Goal: Transaction & Acquisition: Purchase product/service

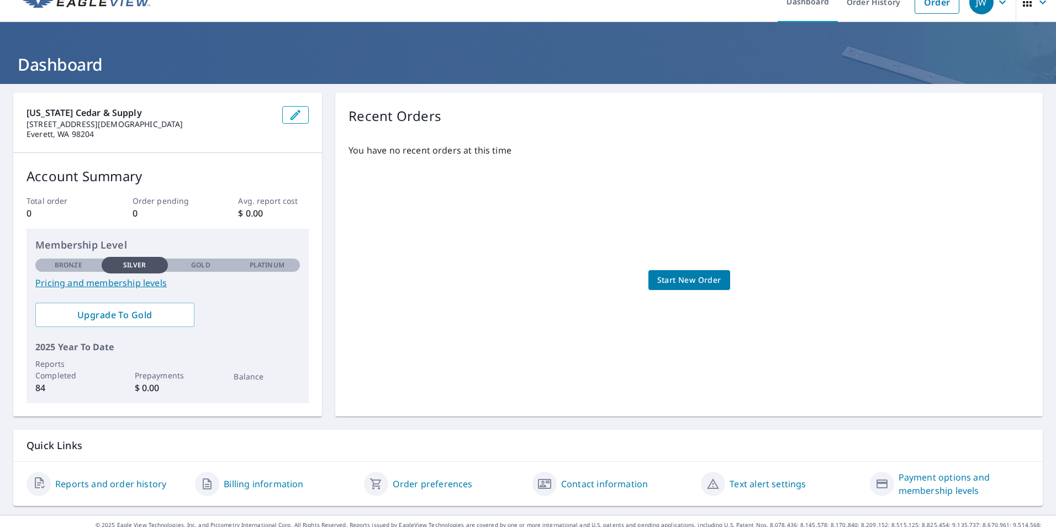
scroll to position [34, 0]
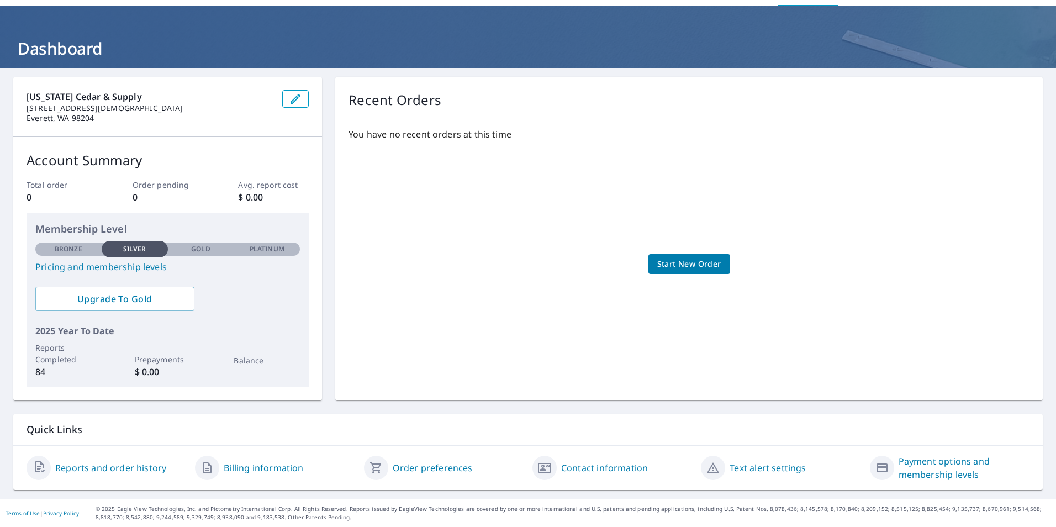
click at [580, 465] on link "Contact information" at bounding box center [604, 467] width 87 height 13
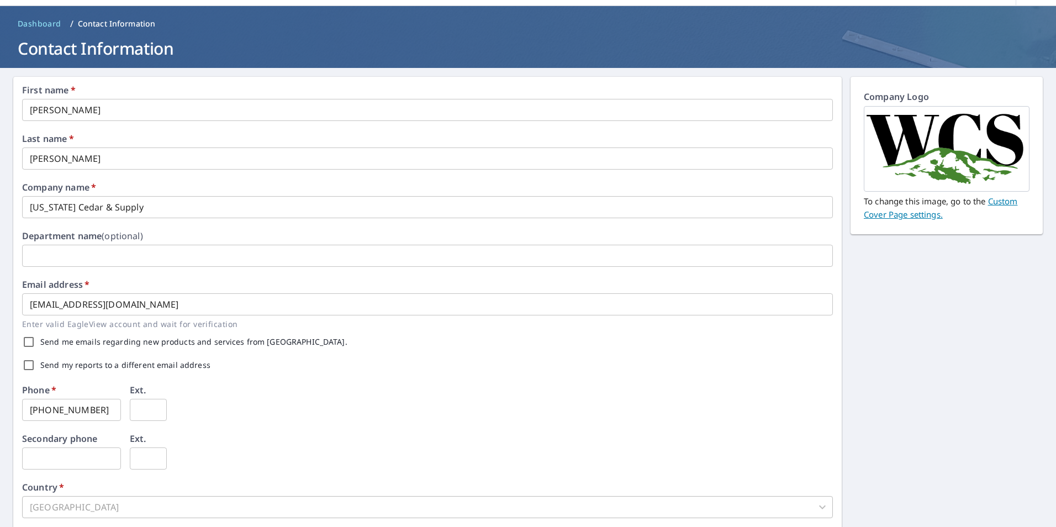
click at [43, 19] on span "Dashboard" at bounding box center [40, 23] width 44 height 11
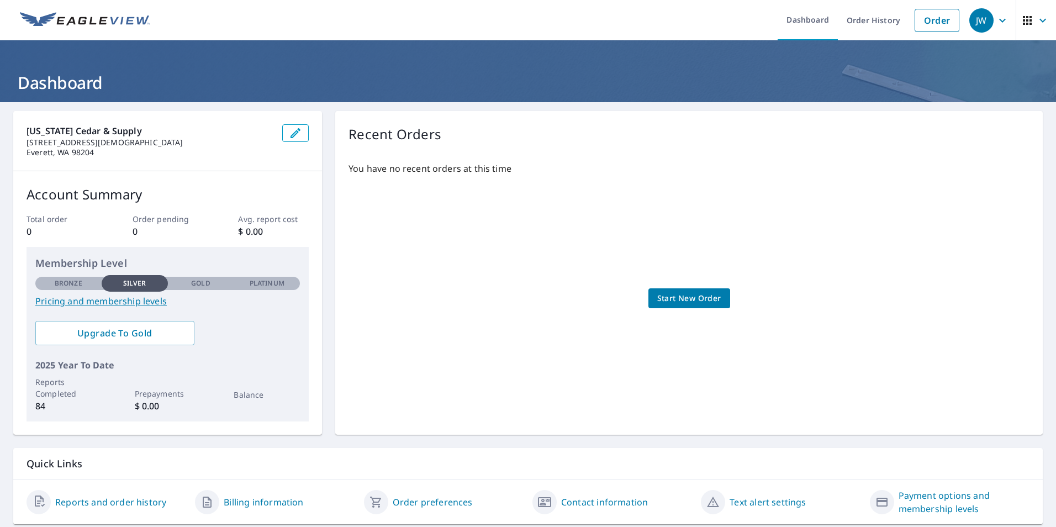
click at [687, 299] on span "Start New Order" at bounding box center [689, 299] width 64 height 14
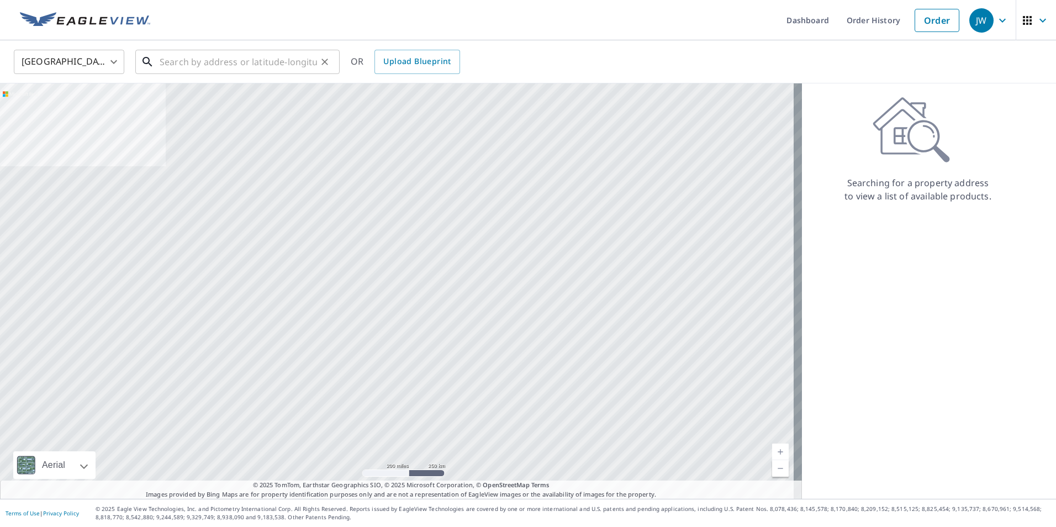
click at [183, 61] on input "text" at bounding box center [238, 61] width 157 height 31
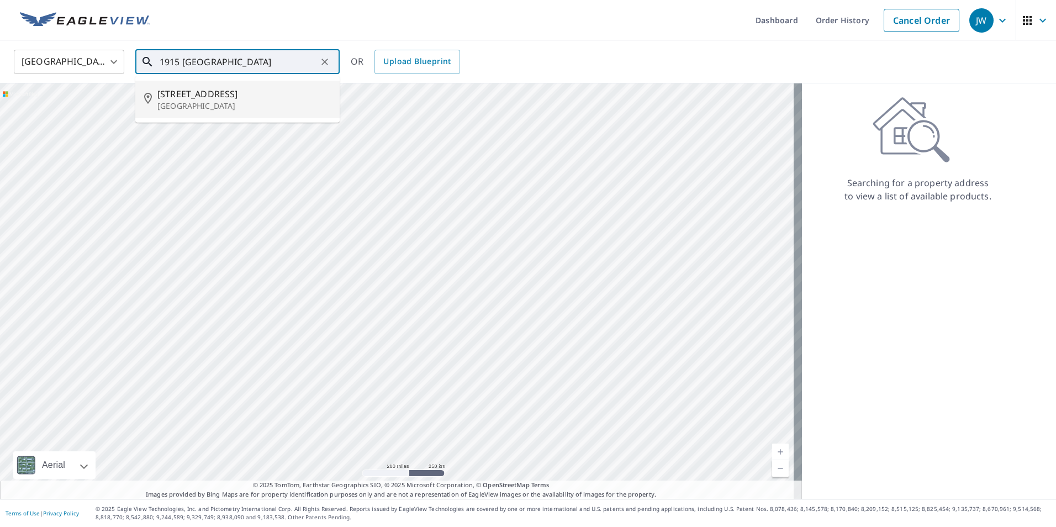
click at [184, 99] on span "[STREET_ADDRESS]" at bounding box center [243, 93] width 173 height 13
type input "[STREET_ADDRESS]"
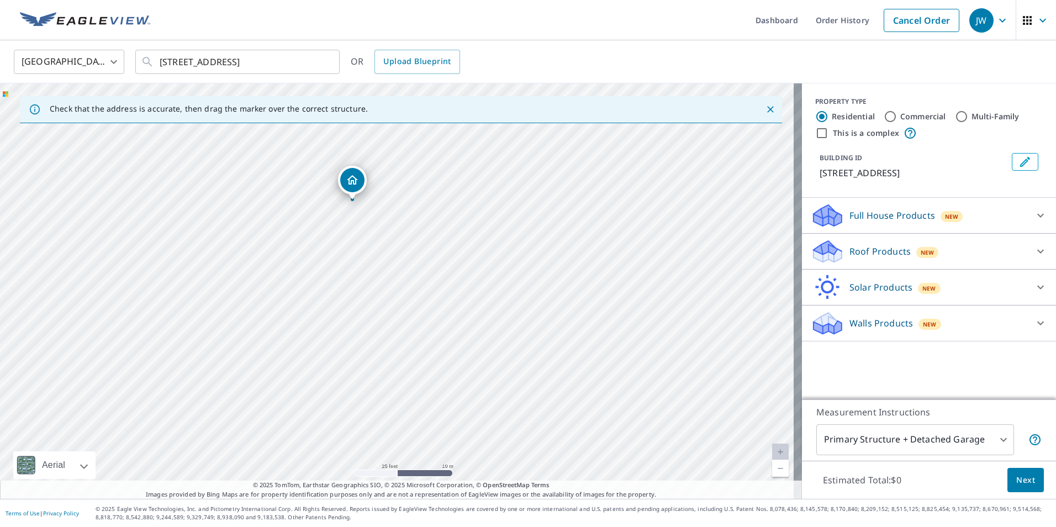
drag, startPoint x: 384, startPoint y: 304, endPoint x: 446, endPoint y: 376, distance: 94.8
click at [446, 376] on div "[STREET_ADDRESS]" at bounding box center [401, 290] width 802 height 415
drag, startPoint x: 387, startPoint y: 307, endPoint x: 404, endPoint y: 348, distance: 44.3
click at [404, 348] on div "[STREET_ADDRESS]" at bounding box center [401, 290] width 802 height 415
click at [525, 25] on ul "Dashboard Order History Cancel Order" at bounding box center [561, 20] width 808 height 40
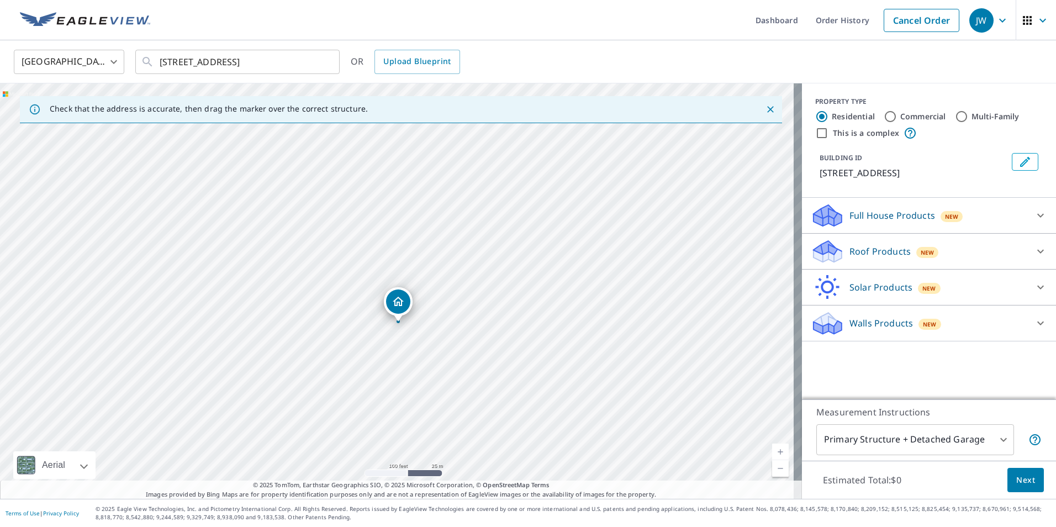
click at [765, 104] on icon "Close" at bounding box center [770, 109] width 11 height 11
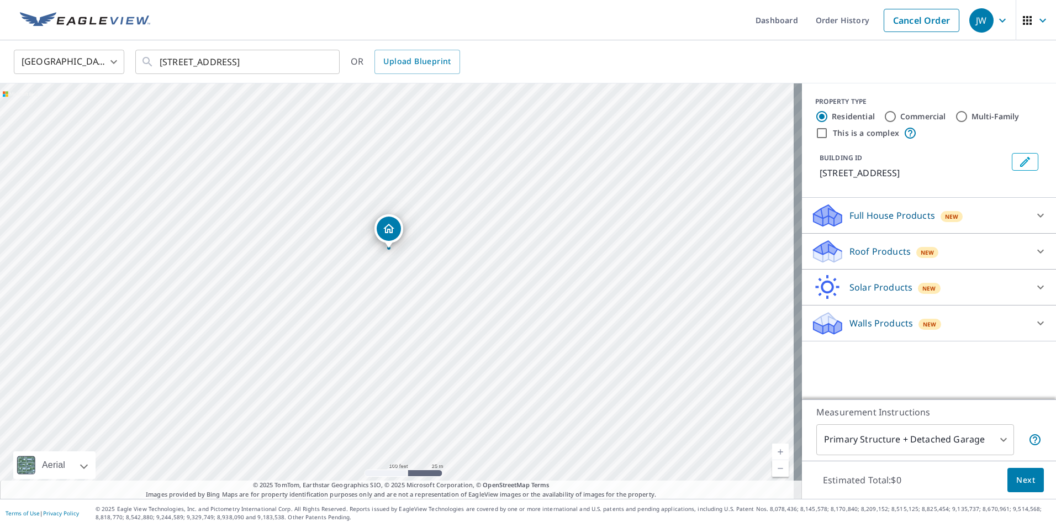
drag, startPoint x: 513, startPoint y: 239, endPoint x: 505, endPoint y: 198, distance: 41.7
click at [505, 198] on div "[STREET_ADDRESS]" at bounding box center [401, 290] width 802 height 415
click at [1023, 477] on span "Next" at bounding box center [1025, 480] width 19 height 14
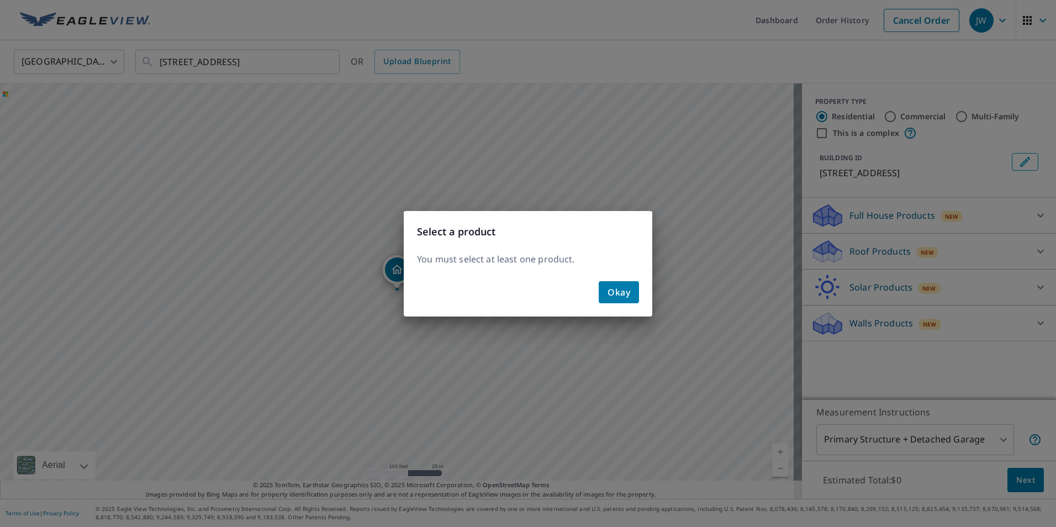
click at [621, 292] on span "Okay" at bounding box center [619, 291] width 23 height 15
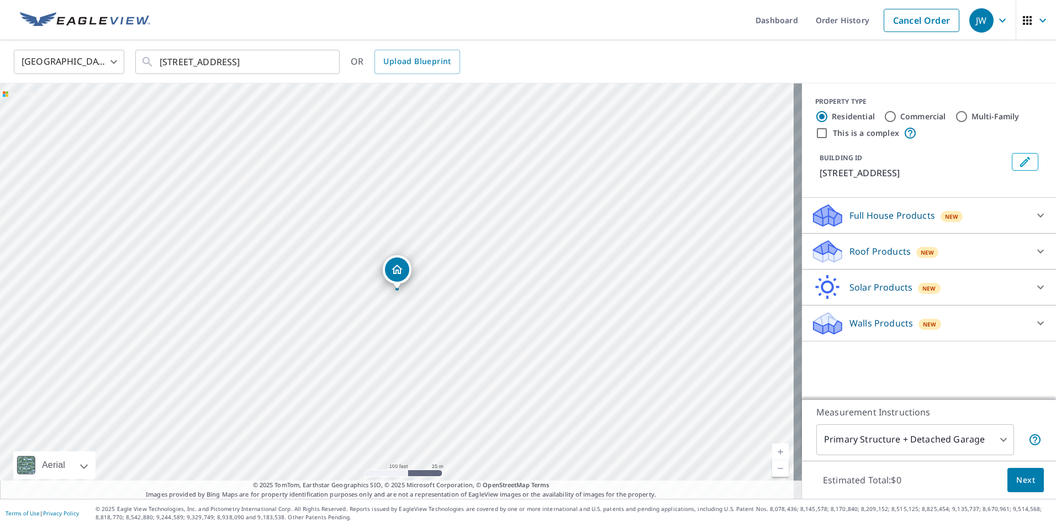
click at [1036, 247] on icon at bounding box center [1040, 251] width 13 height 13
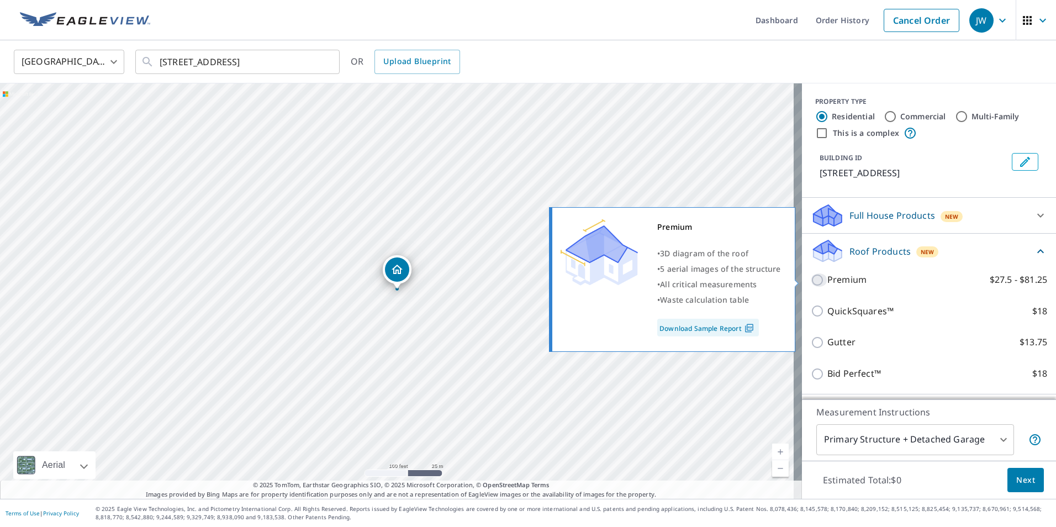
click at [811, 277] on input "Premium $27.5 - $81.25" at bounding box center [819, 279] width 17 height 13
checkbox input "true"
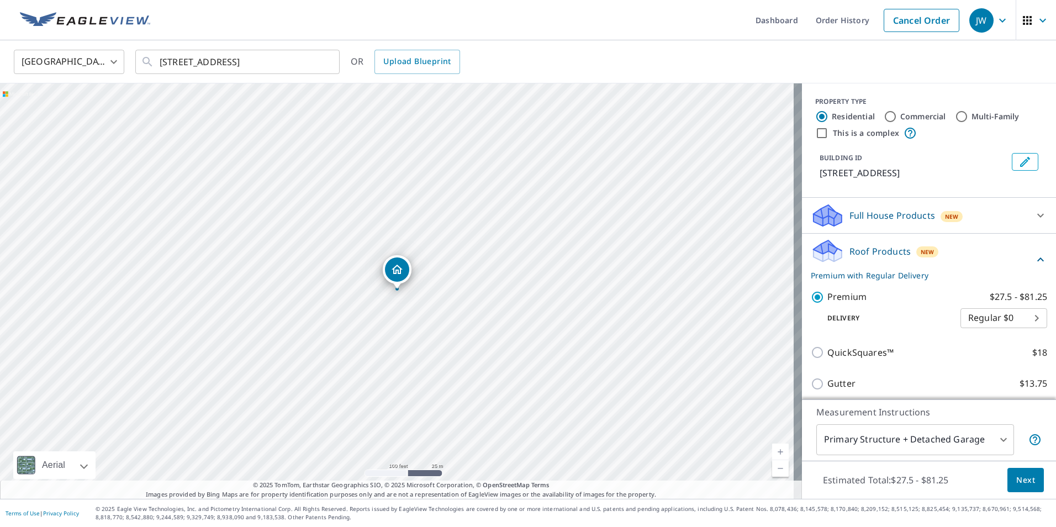
click at [1021, 481] on span "Next" at bounding box center [1025, 480] width 19 height 14
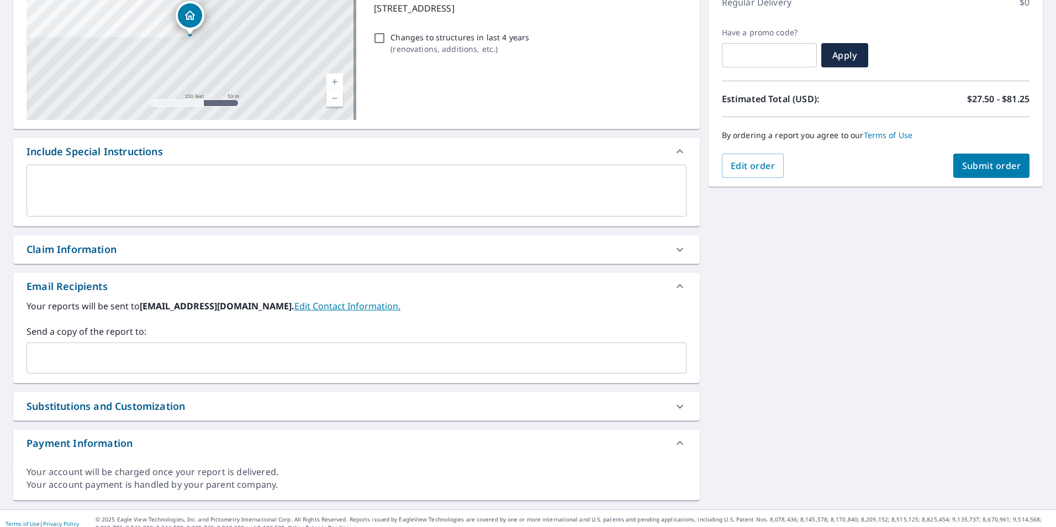
scroll to position [176, 0]
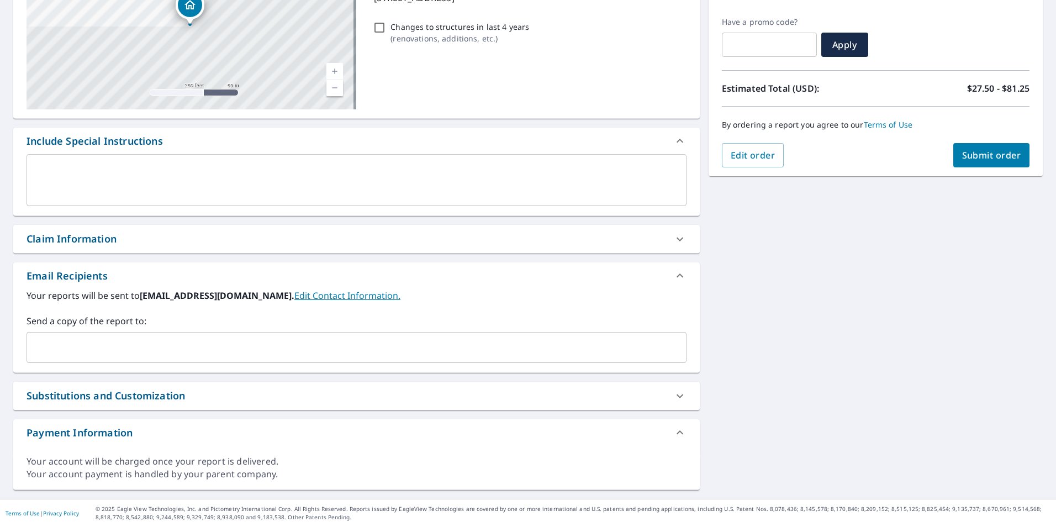
click at [673, 235] on icon at bounding box center [679, 239] width 13 height 13
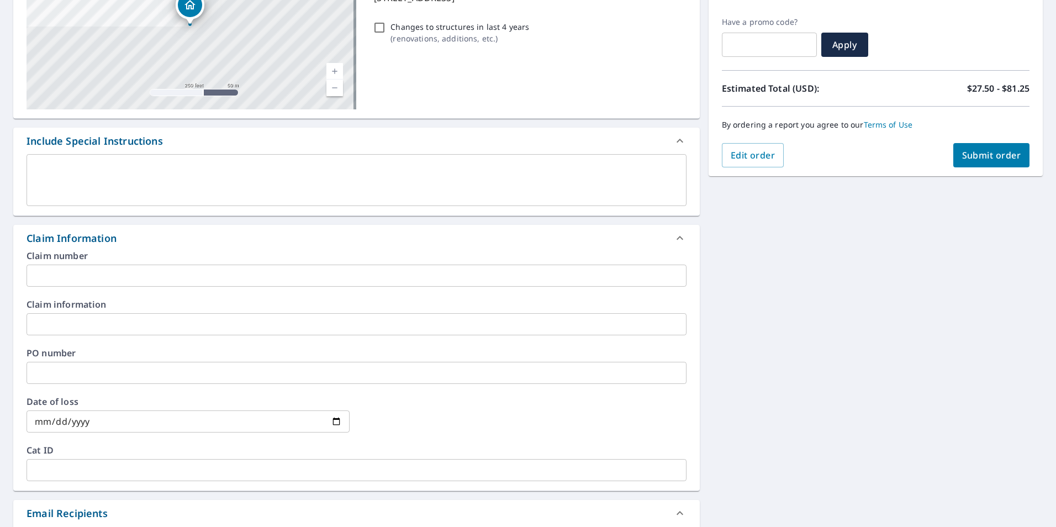
checkbox input "true"
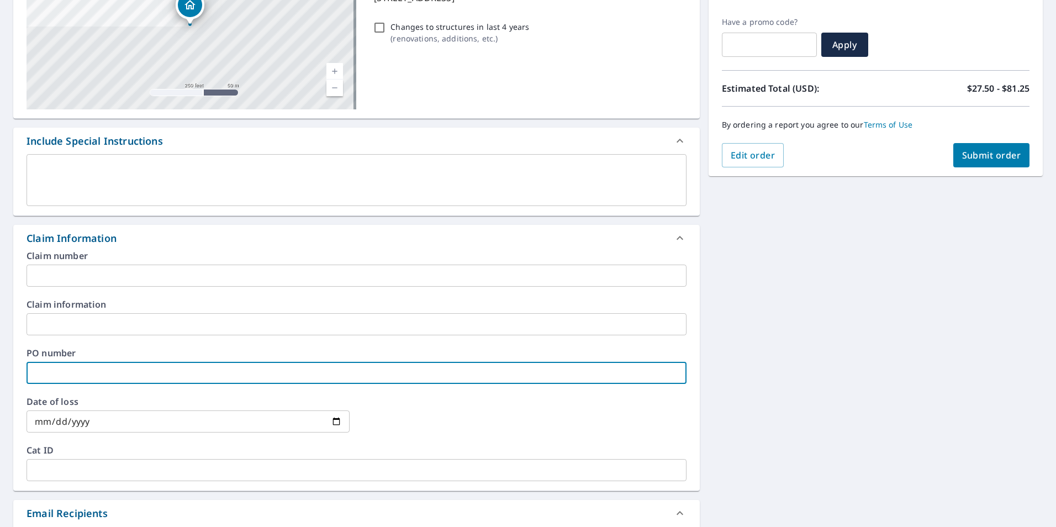
click at [81, 376] on input "text" at bounding box center [357, 373] width 660 height 22
type input "o"
checkbox input "true"
type input "oa"
checkbox input "true"
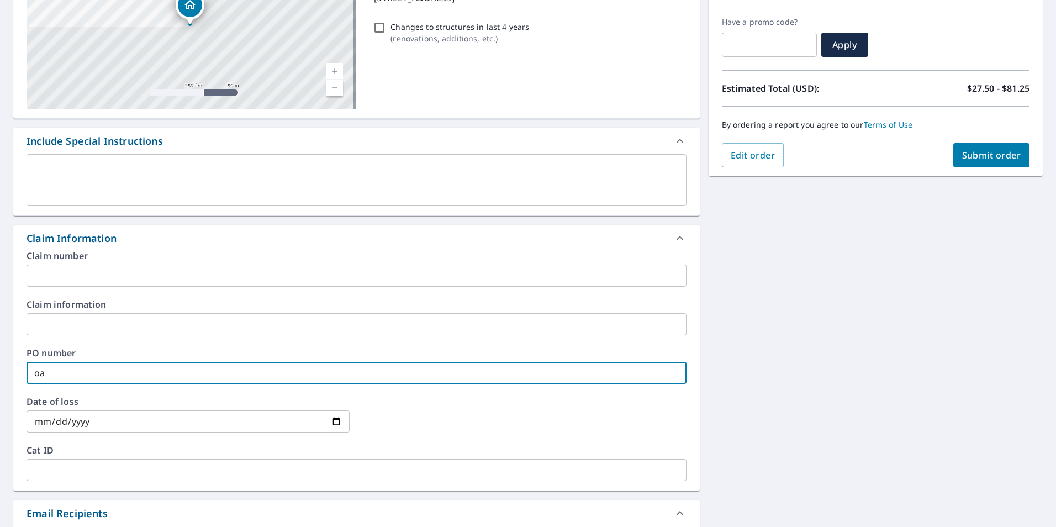
type input "oa"
checkbox input "true"
type input "oa #"
checkbox input "true"
type input "oa"
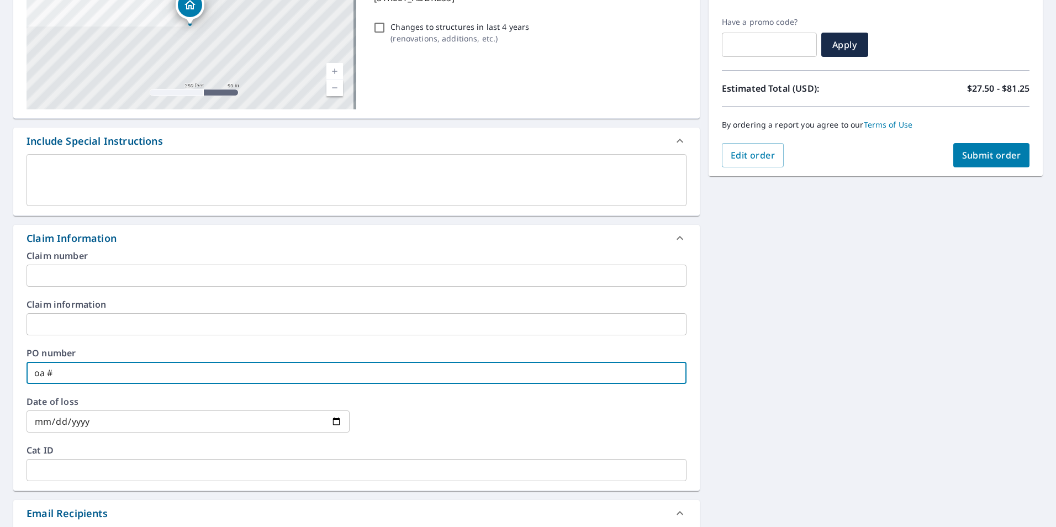
checkbox input "true"
type input "oa"
checkbox input "true"
type input "o"
checkbox input "true"
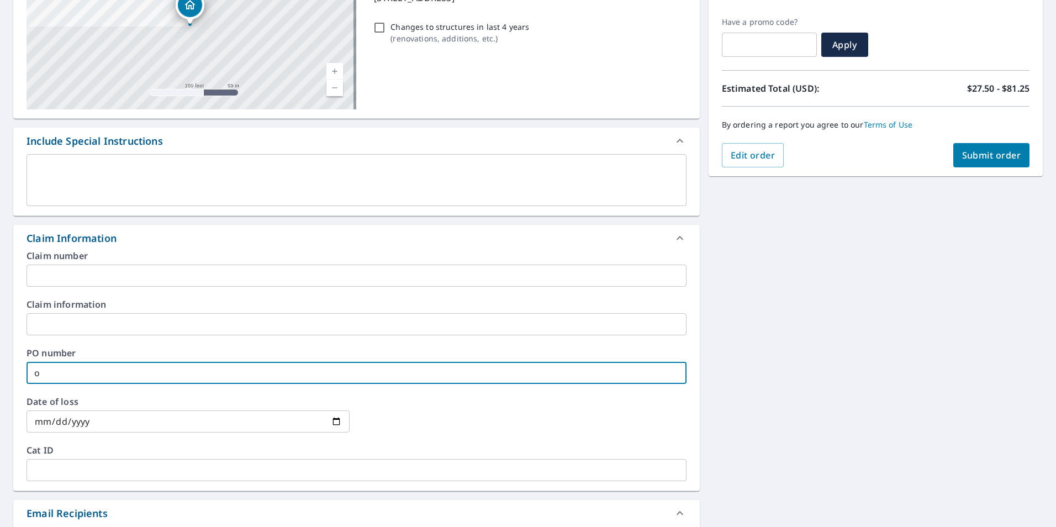
checkbox input "true"
type input "O"
checkbox input "true"
type input "OA"
checkbox input "true"
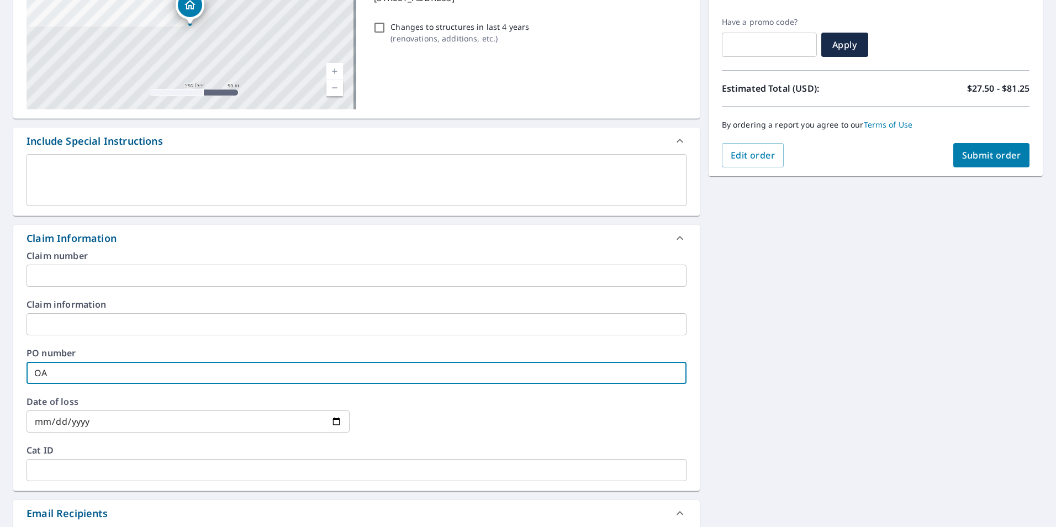
type input "OA#"
checkbox input "true"
type input "OA#4"
checkbox input "true"
type input "OA#44"
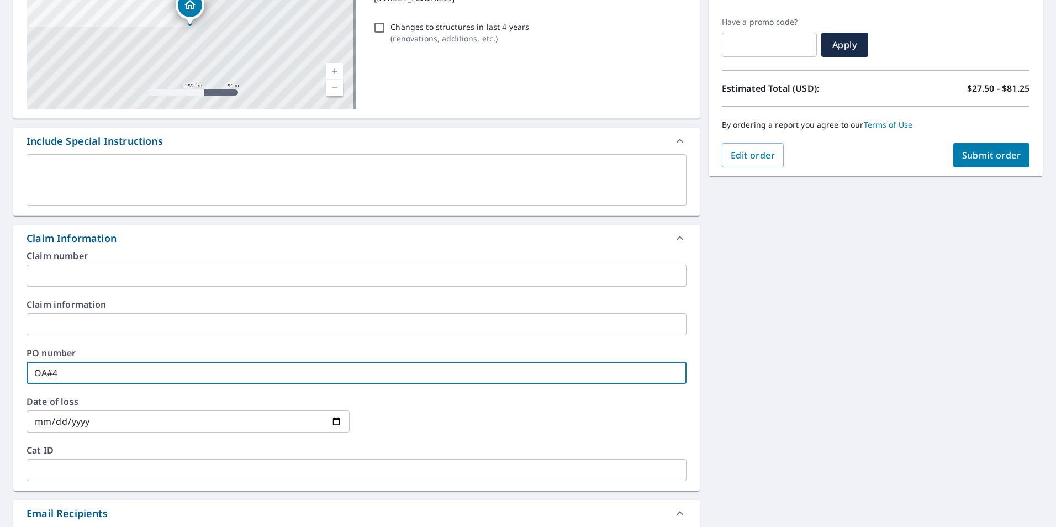
checkbox input "true"
type input "OA#449"
checkbox input "true"
type input "OA#4495"
checkbox input "true"
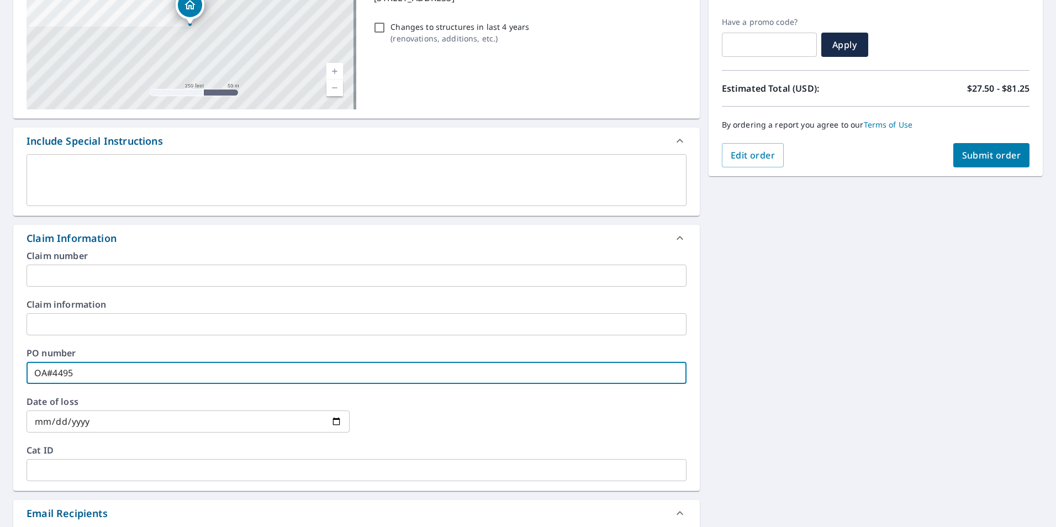
type input "OA#44958"
checkbox input "true"
type input "OA#44958"
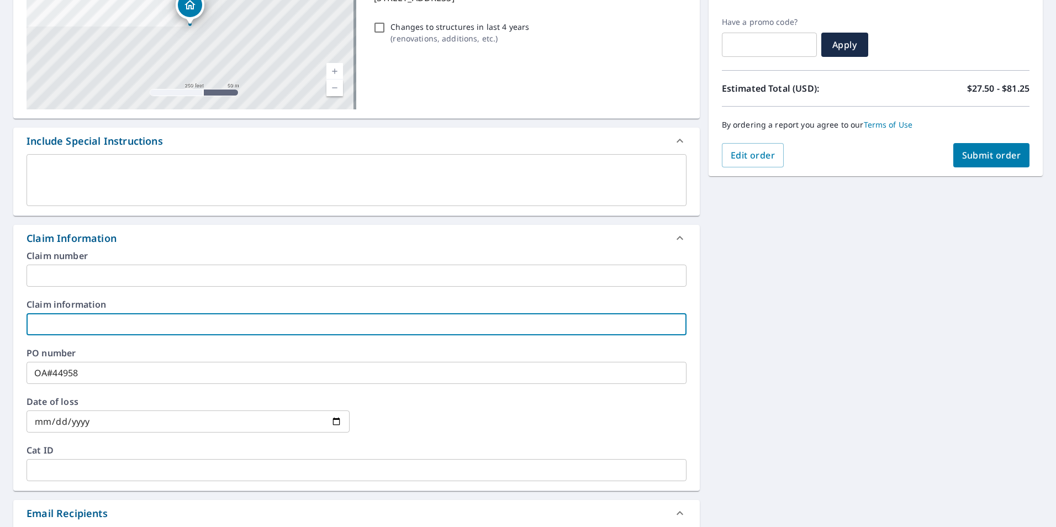
click at [50, 321] on input "text" at bounding box center [357, 324] width 660 height 22
type input "G"
checkbox input "true"
type input "GI"
checkbox input "true"
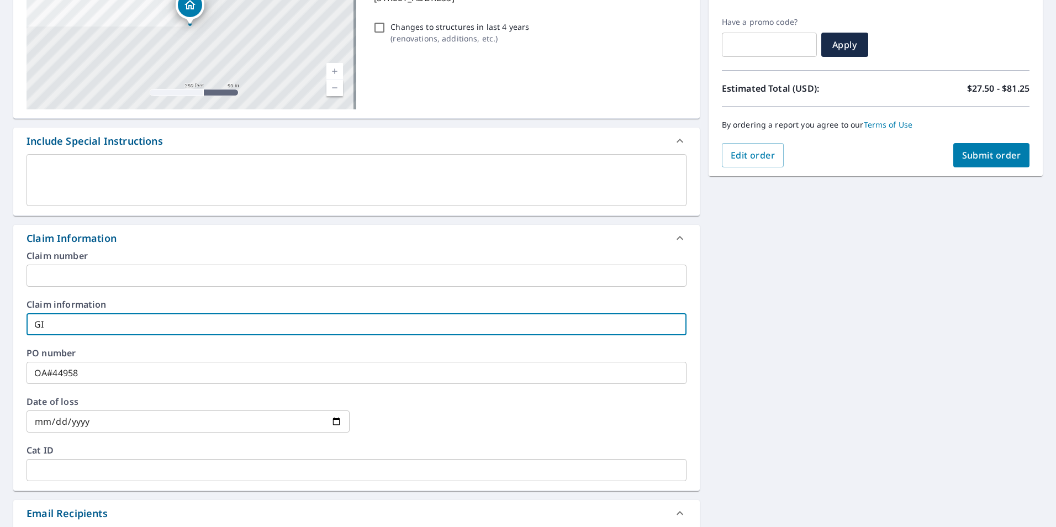
type input "[PERSON_NAME]"
checkbox input "true"
type input "[PERSON_NAME]"
checkbox input "true"
type input "GILBE"
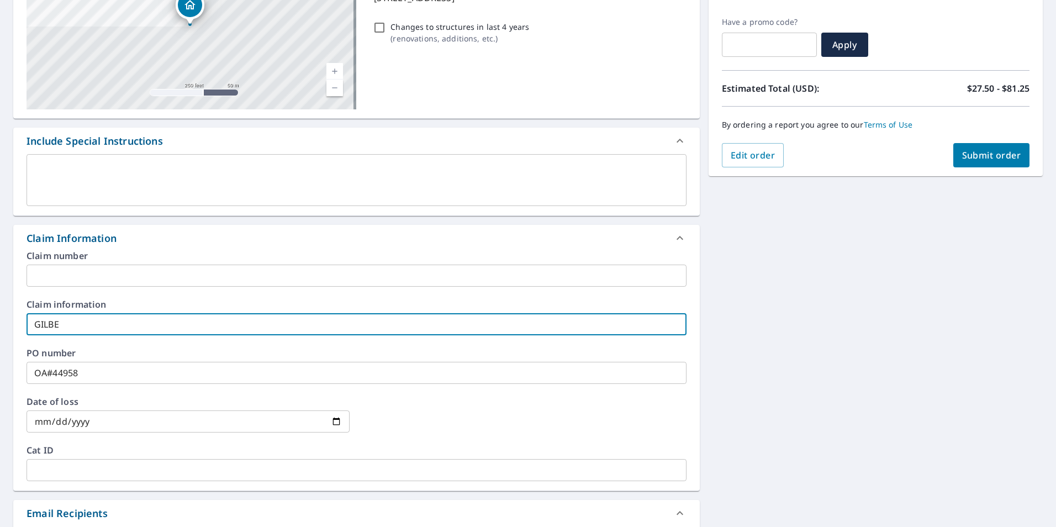
checkbox input "true"
type input "GILBER"
checkbox input "true"
type input "[PERSON_NAME]"
checkbox input "true"
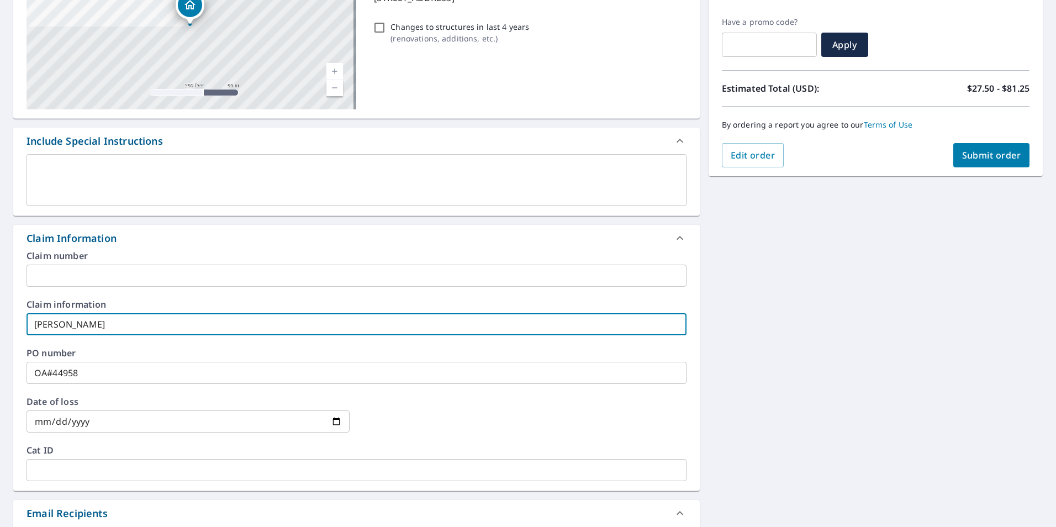
type input "[PERSON_NAME]"
checkbox input "true"
type input "[PERSON_NAME]"
checkbox input "true"
type input "[PERSON_NAME] AN"
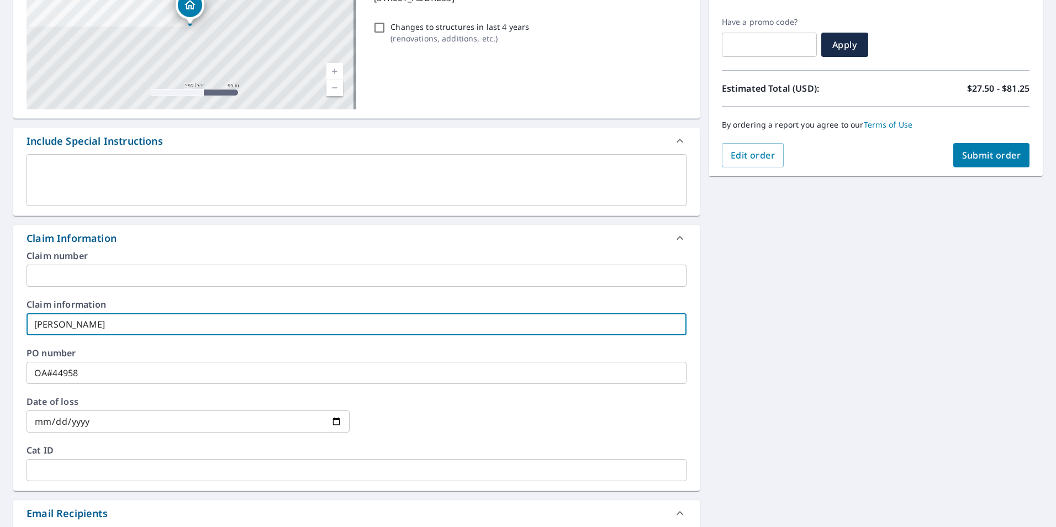
checkbox input "true"
type input "[PERSON_NAME] AND"
checkbox input "true"
type input "[PERSON_NAME] AND"
checkbox input "true"
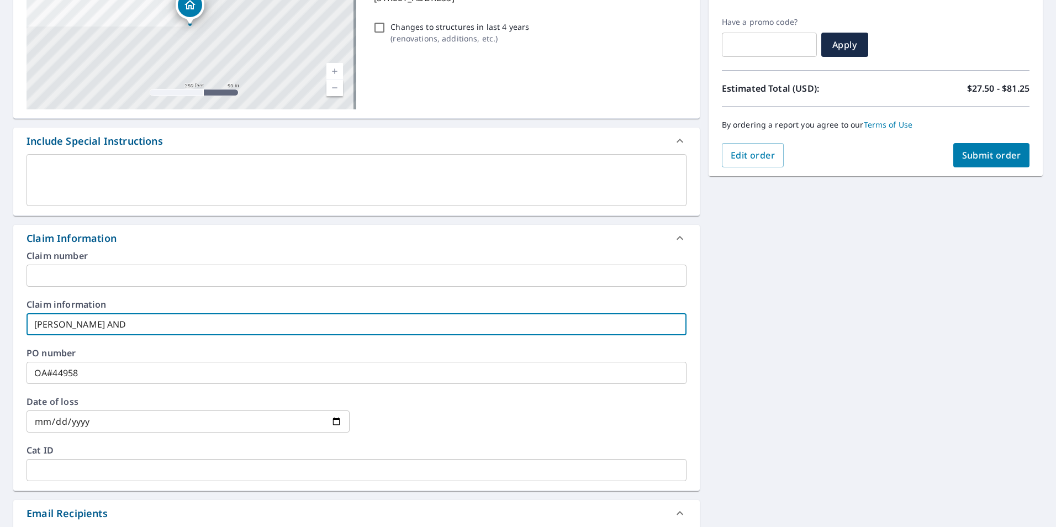
type input "[PERSON_NAME] AND S"
checkbox input "true"
type input "[PERSON_NAME] AND SO"
checkbox input "true"
type input "[PERSON_NAME] AND SON"
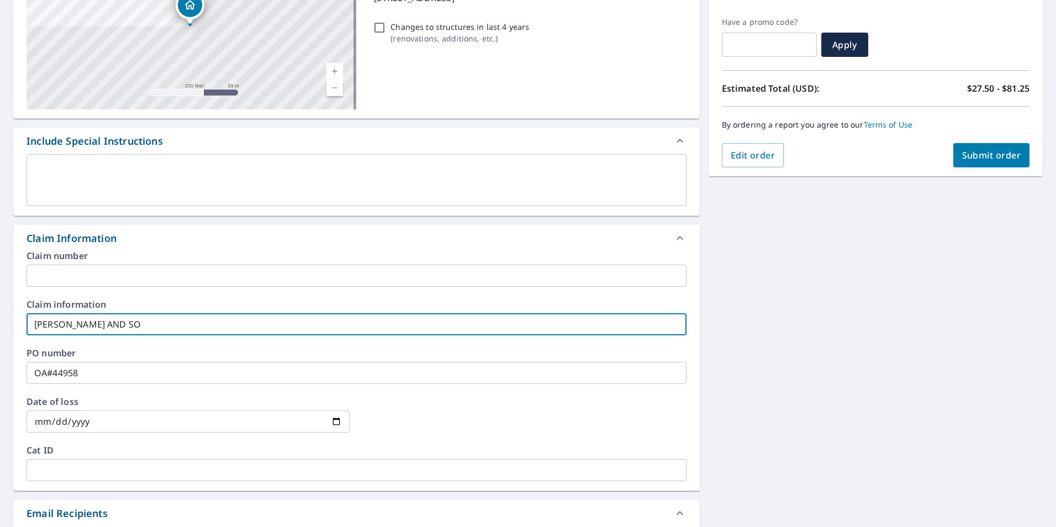
checkbox input "true"
type input "[PERSON_NAME] AND SONS"
checkbox input "true"
type input "[PERSON_NAME] AND SONS"
checkbox input "true"
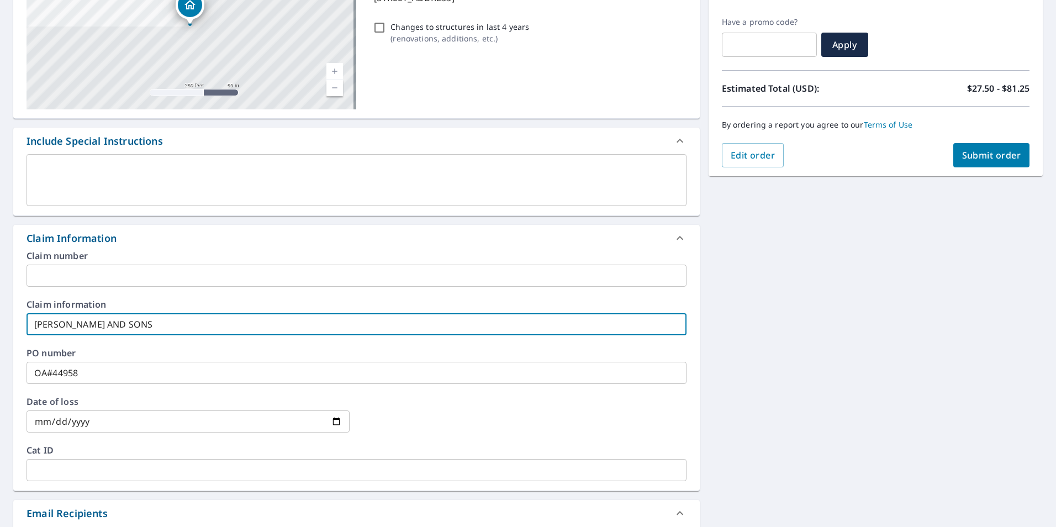
type input "[PERSON_NAME] AND SONS C"
checkbox input "true"
type input "[PERSON_NAME] AND SONS CO"
checkbox input "true"
type input "[PERSON_NAME] AND SONS CON"
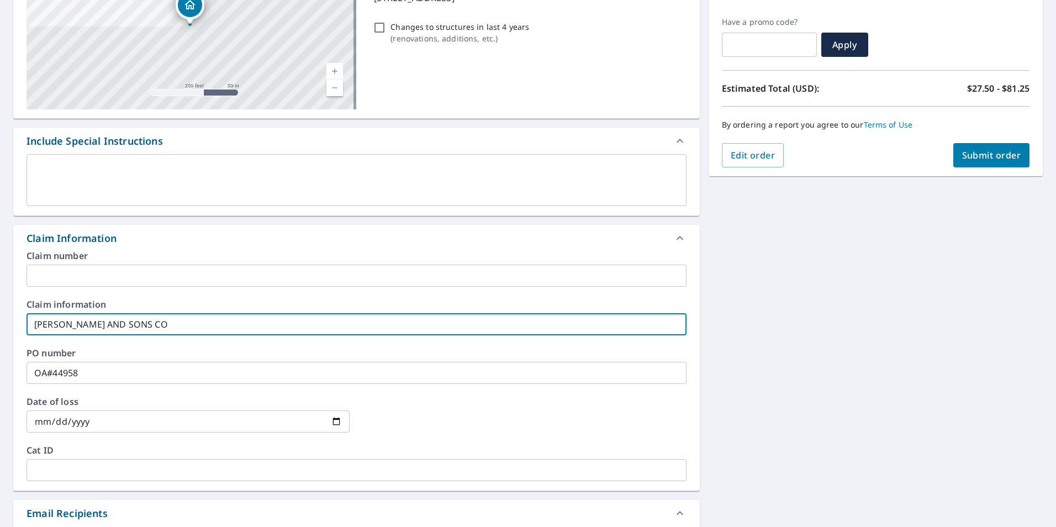
checkbox input "true"
type input "[PERSON_NAME] AND SONS CONS"
checkbox input "true"
type input "[PERSON_NAME] AND SONS CONST"
checkbox input "true"
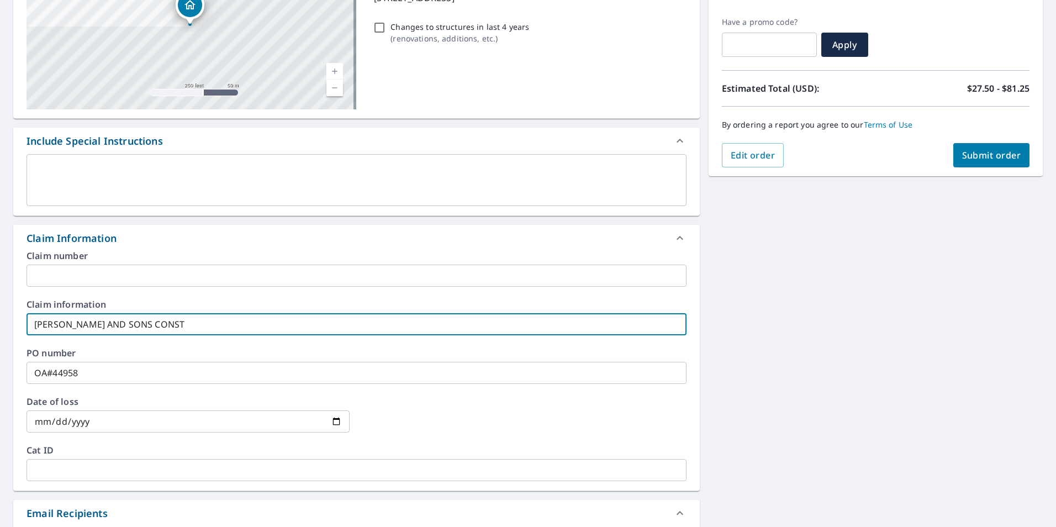
type input "[PERSON_NAME] AND SONS CONSTR"
checkbox input "true"
type input "[PERSON_NAME] AND SONS CONSTRU"
checkbox input "true"
type input "[PERSON_NAME] AND SONS CONSTRUC"
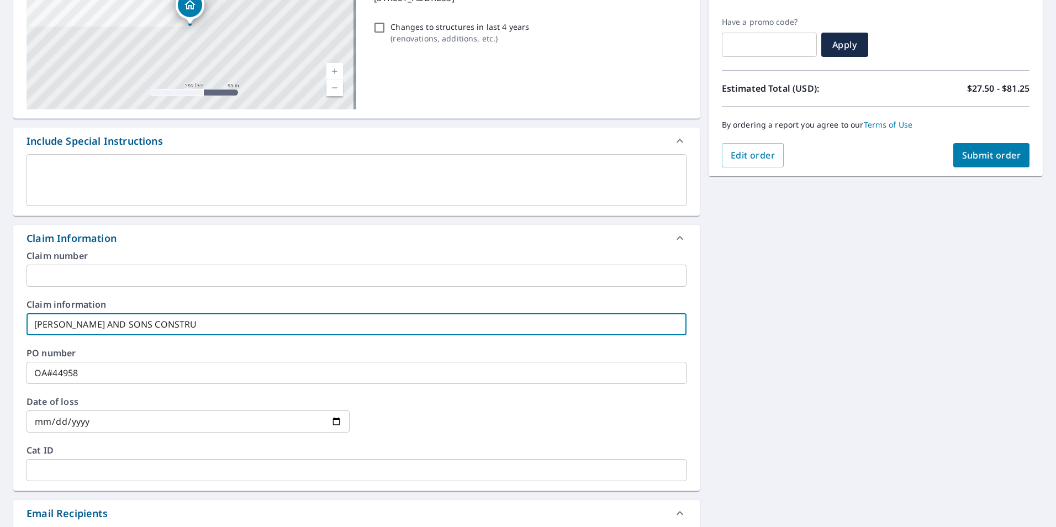
checkbox input "true"
type input "[PERSON_NAME] AND SONS CONSTRUCT"
checkbox input "true"
type input "[PERSON_NAME] AND SONS CONSTRUCTI"
checkbox input "true"
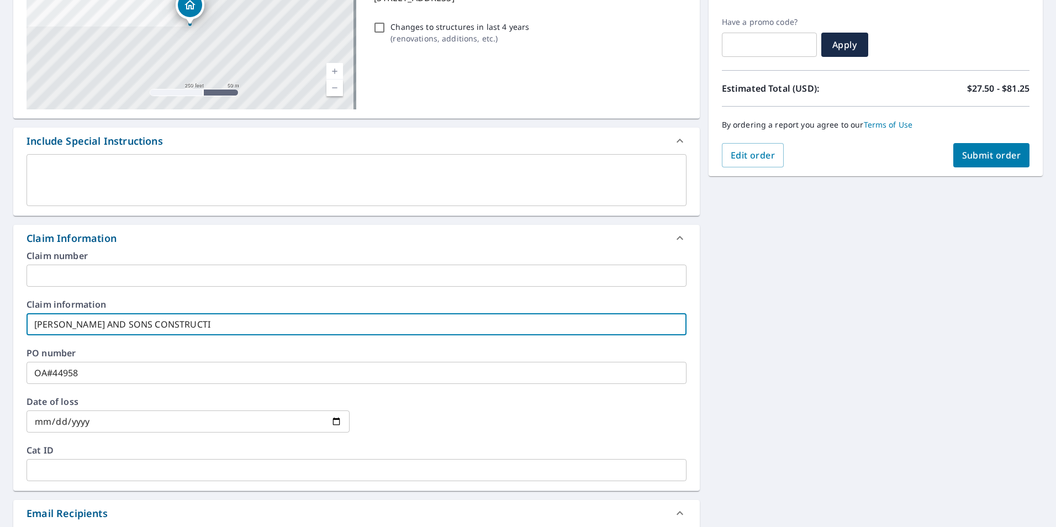
type input "[PERSON_NAME] AND SONS CONSTRUCTIO"
checkbox input "true"
type input "[PERSON_NAME] AND SONS CONSTRUCTION"
checkbox input "true"
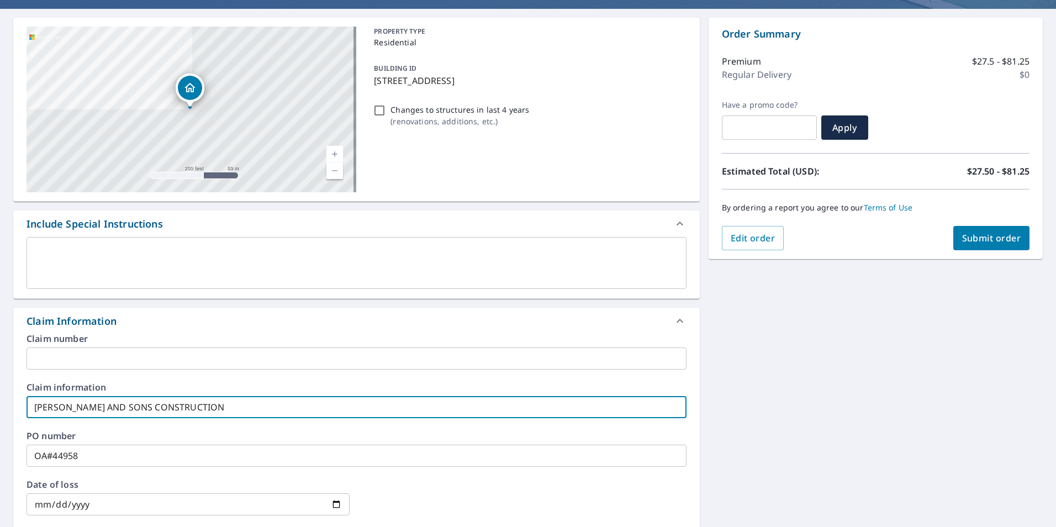
scroll to position [110, 0]
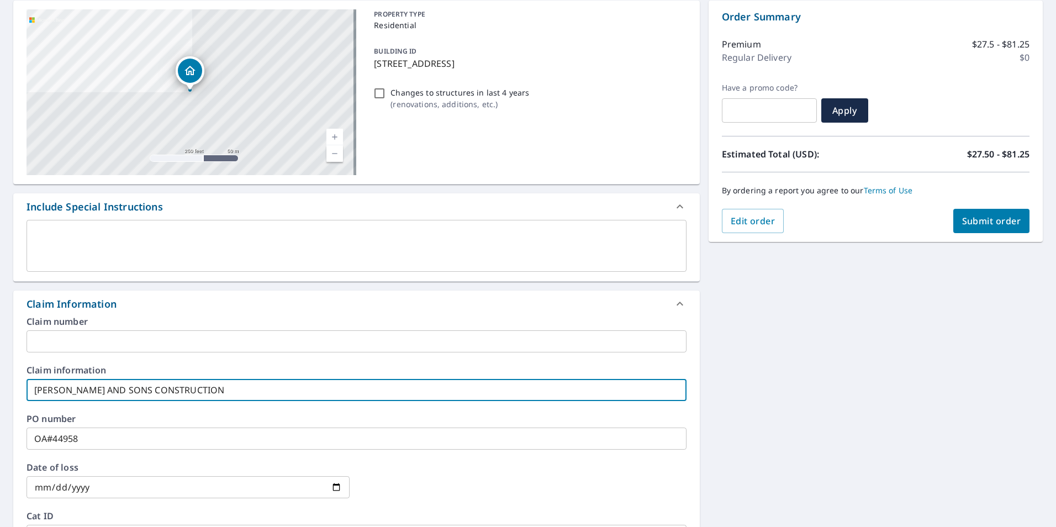
type input "[PERSON_NAME] AND SONS CONSTRUCTION"
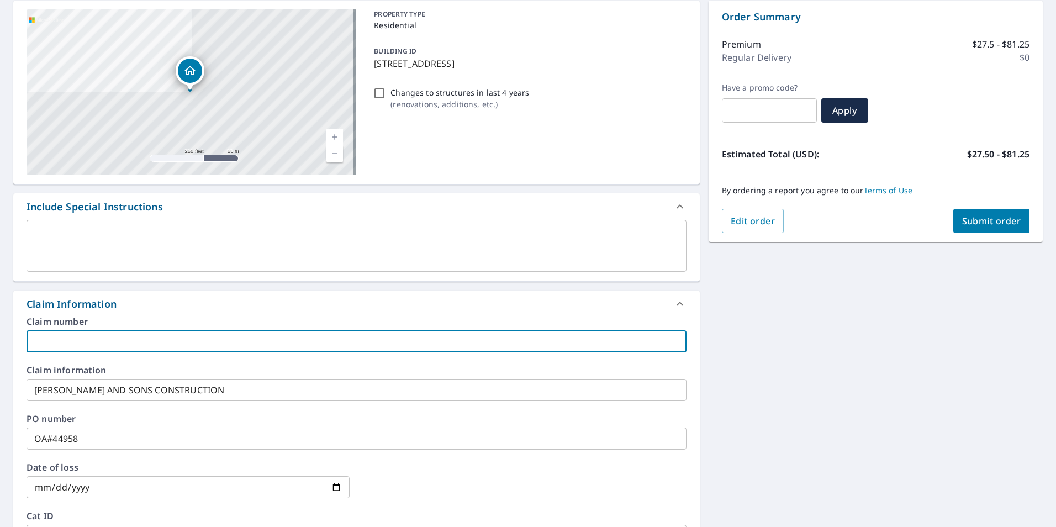
click at [81, 346] on input "text" at bounding box center [357, 341] width 660 height 22
type input "o"
checkbox input "true"
type input "oa"
checkbox input "true"
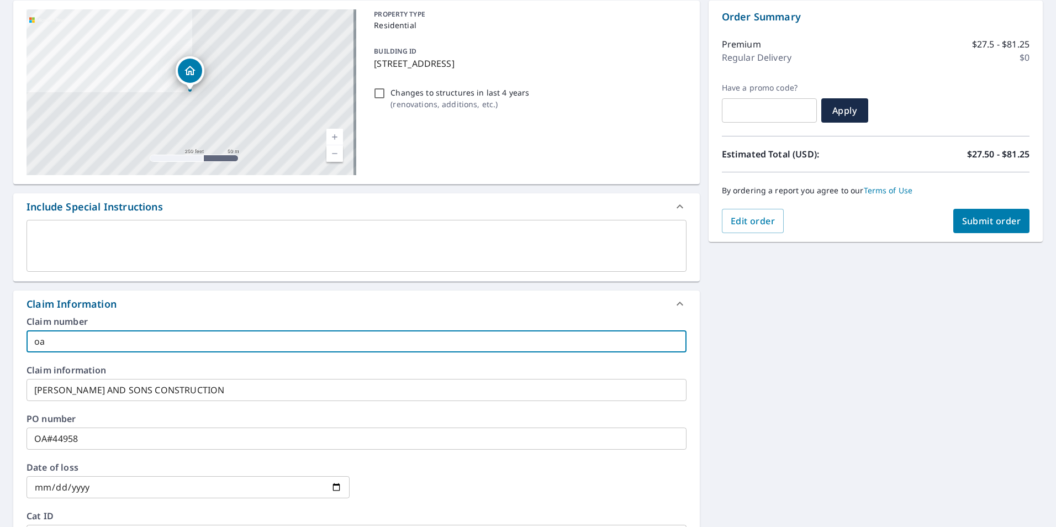
type input "oa#"
checkbox input "true"
type input "oa"
checkbox input "true"
type input "o"
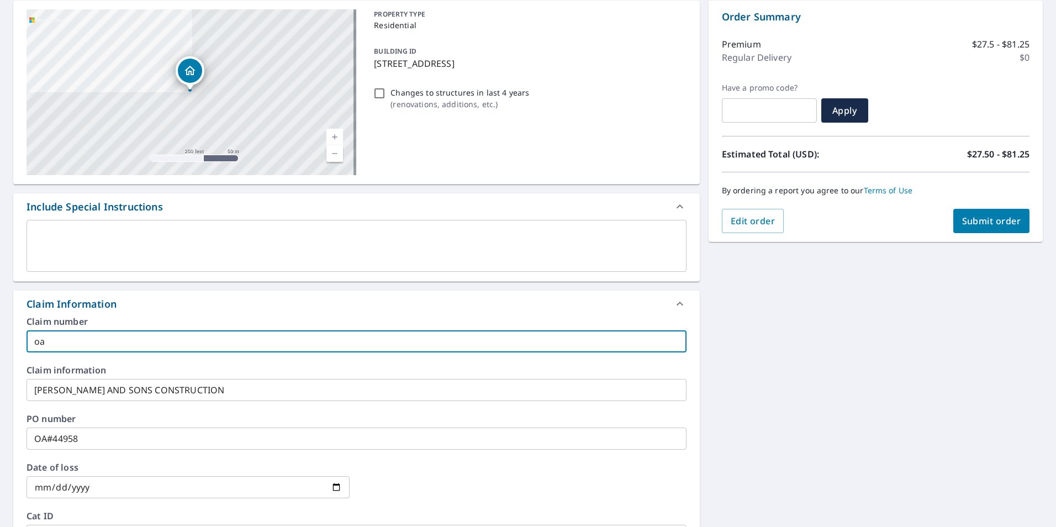
checkbox input "true"
type input "O"
checkbox input "true"
type input "OA"
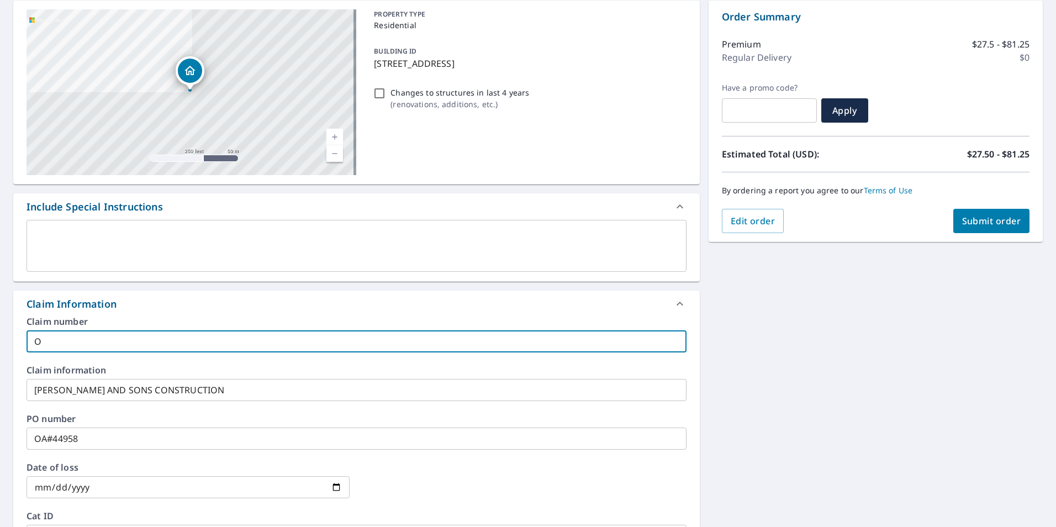
checkbox input "true"
type input "OA#"
checkbox input "true"
type input "OA#4"
checkbox input "true"
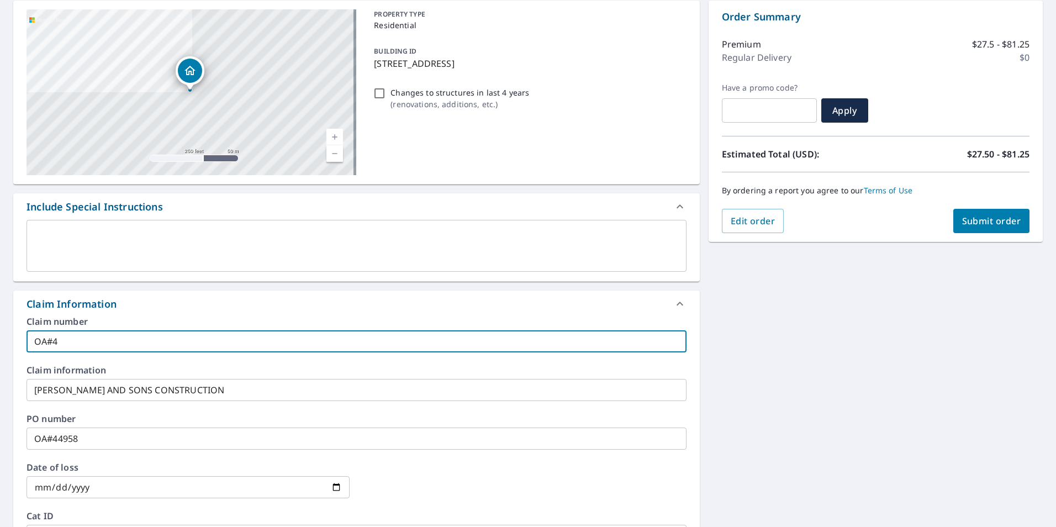
type input "OA#44"
checkbox input "true"
type input "OA#449"
checkbox input "true"
type input "OA#4495"
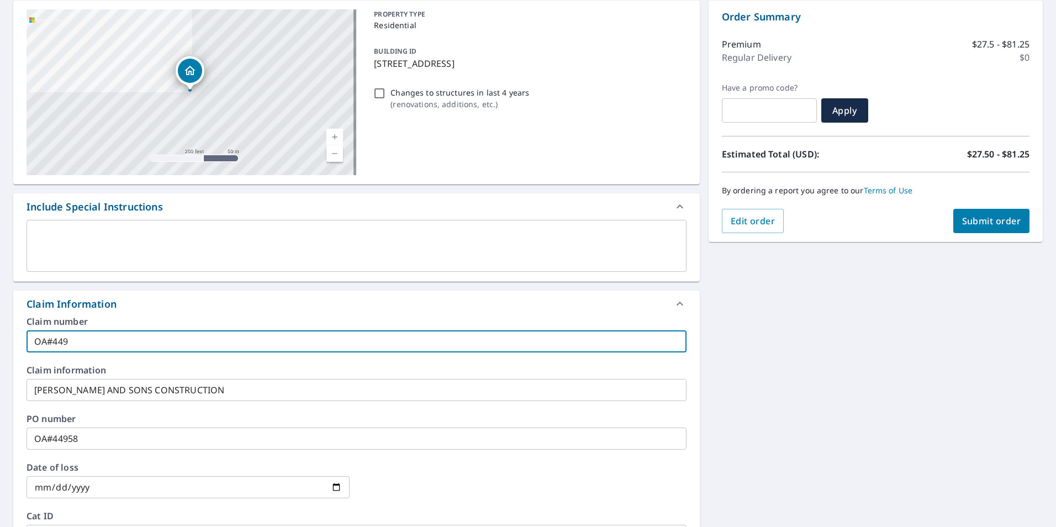
checkbox input "true"
type input "OA#44958"
checkbox input "true"
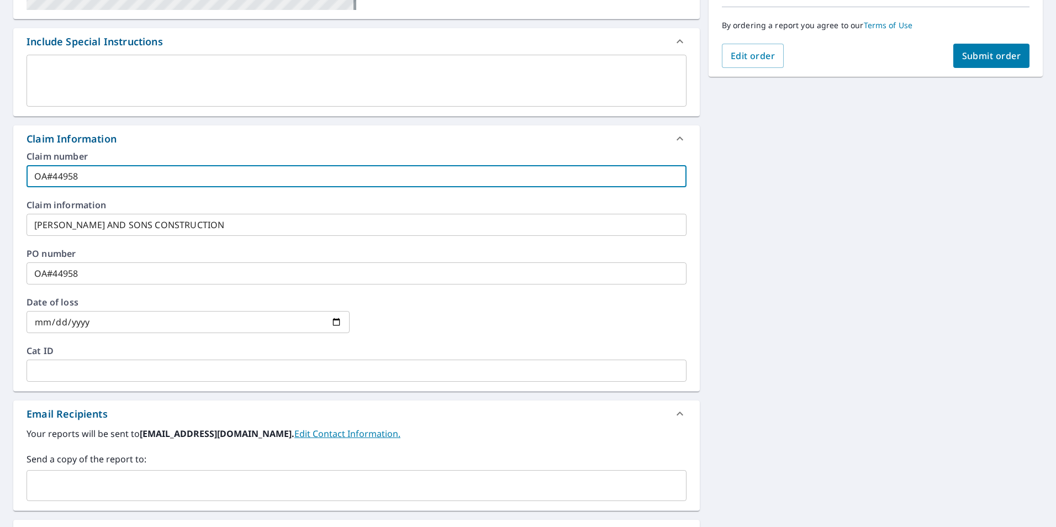
scroll to position [276, 0]
type input "OA#44958"
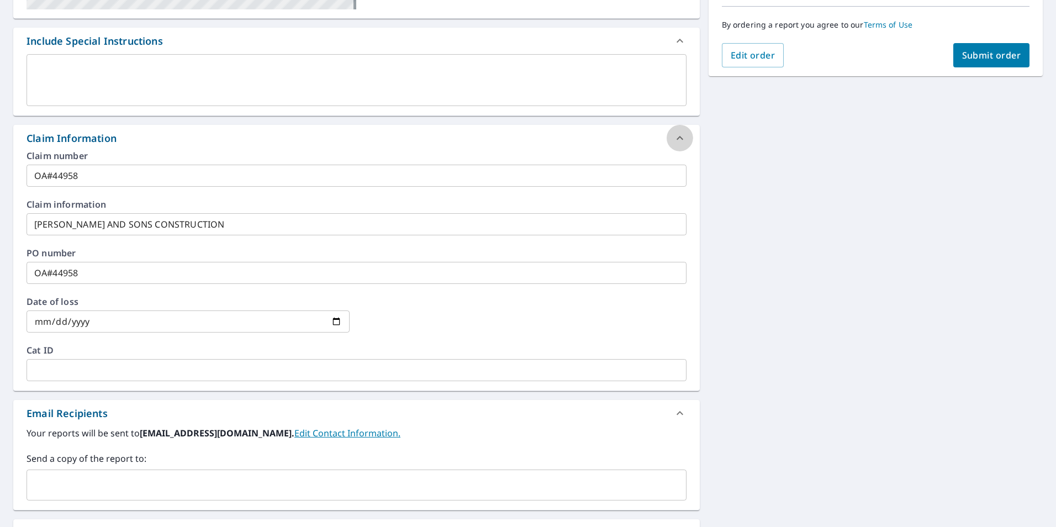
click at [678, 136] on icon at bounding box center [679, 137] width 13 height 13
checkbox input "true"
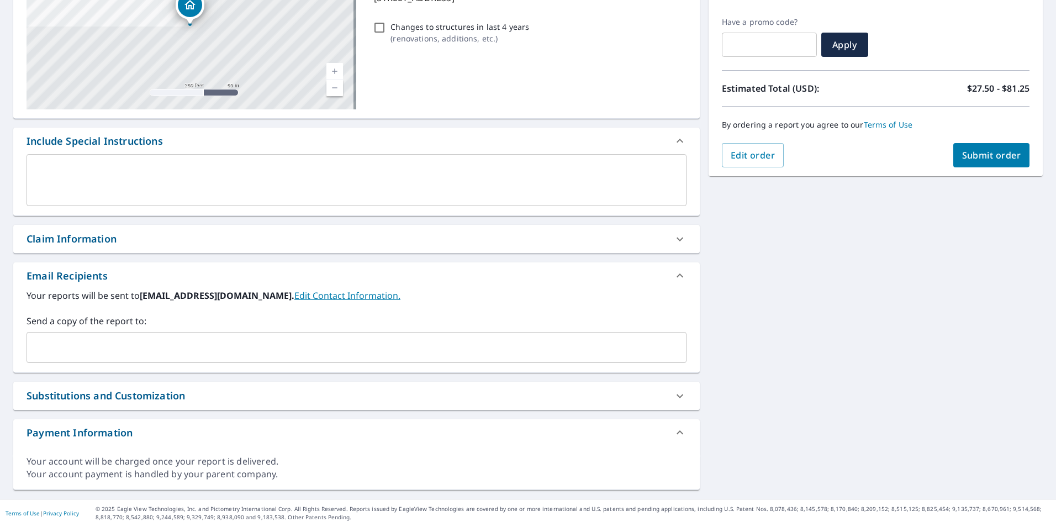
scroll to position [176, 0]
click at [51, 351] on input "text" at bounding box center [347, 347] width 633 height 21
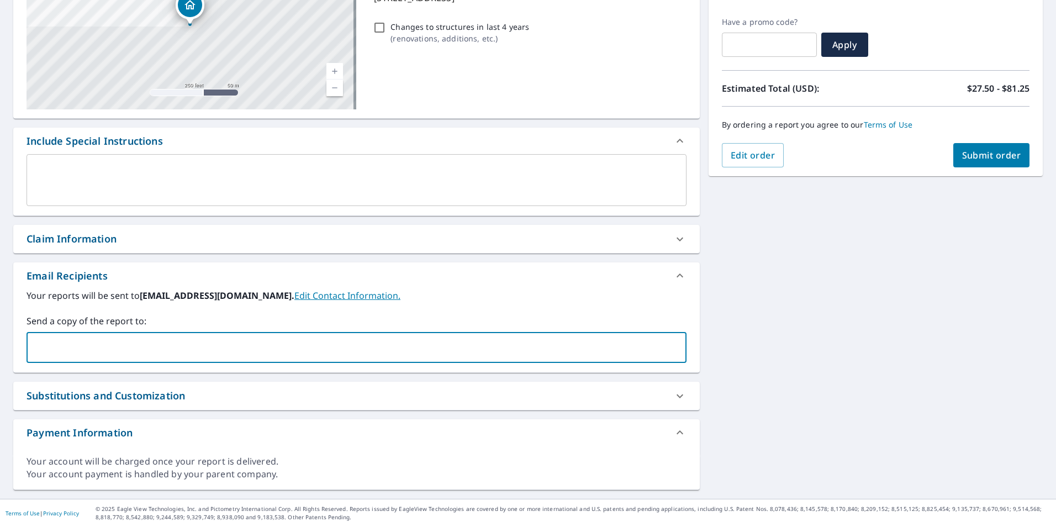
type input "C"
type input "[PERSON_NAME][EMAIL_ADDRESS][DOMAIN_NAME]"
drag, startPoint x: 158, startPoint y: 346, endPoint x: 25, endPoint y: 341, distance: 132.6
click at [25, 341] on div "Your reports will be sent to [EMAIL_ADDRESS][DOMAIN_NAME]. Edit Contact Informa…" at bounding box center [356, 330] width 686 height 83
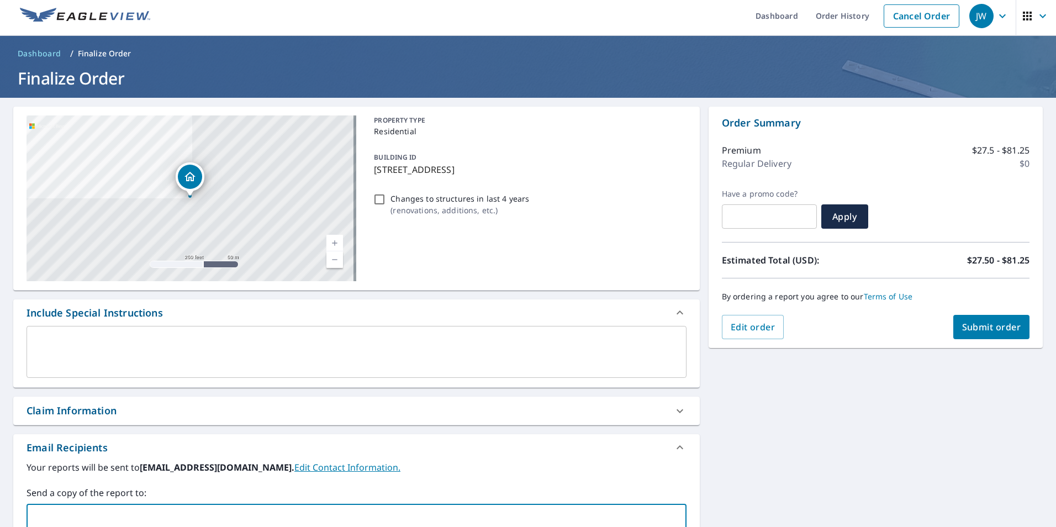
scroll to position [0, 0]
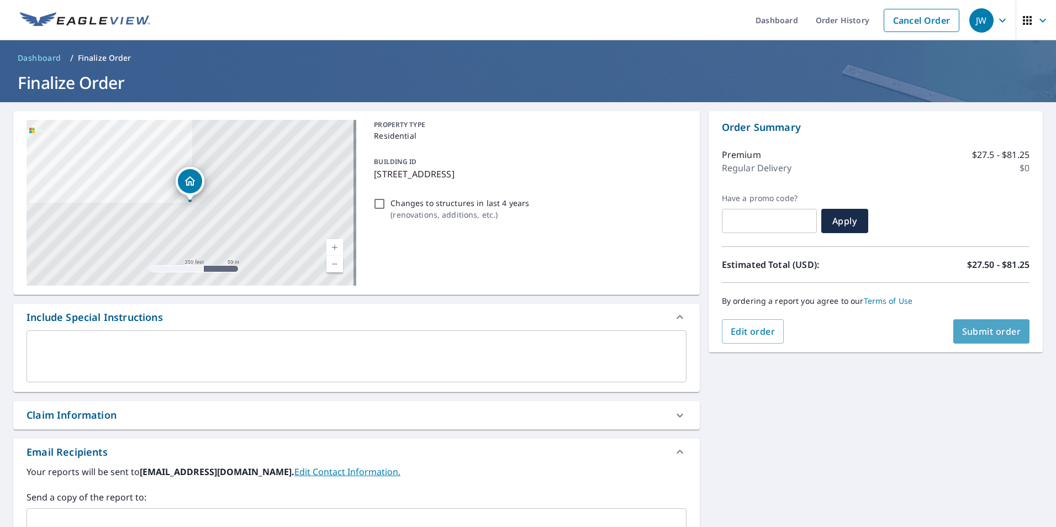
click at [973, 330] on span "Submit order" at bounding box center [991, 331] width 59 height 12
checkbox input "true"
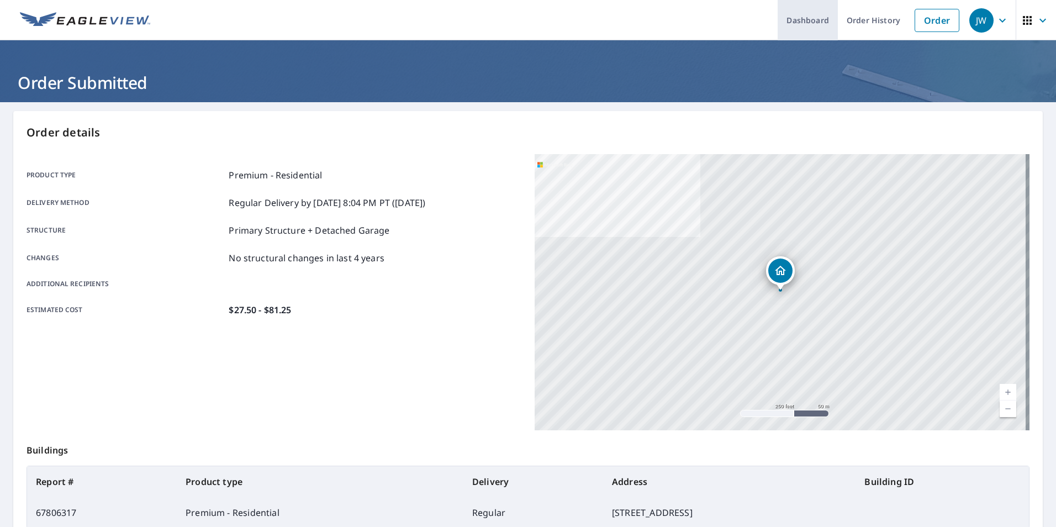
click at [805, 25] on link "Dashboard" at bounding box center [808, 20] width 60 height 40
